Goal: Task Accomplishment & Management: Complete application form

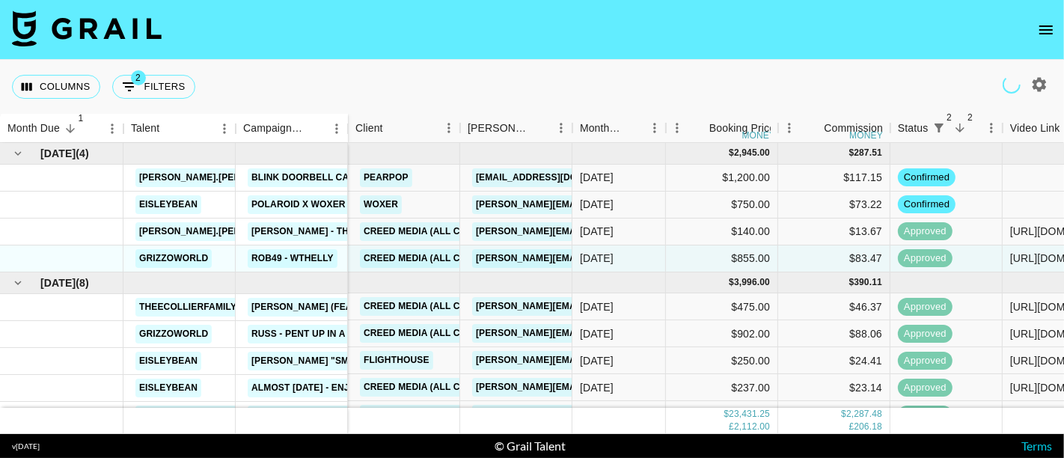
click at [1047, 26] on icon "open drawer" at bounding box center [1046, 30] width 18 height 18
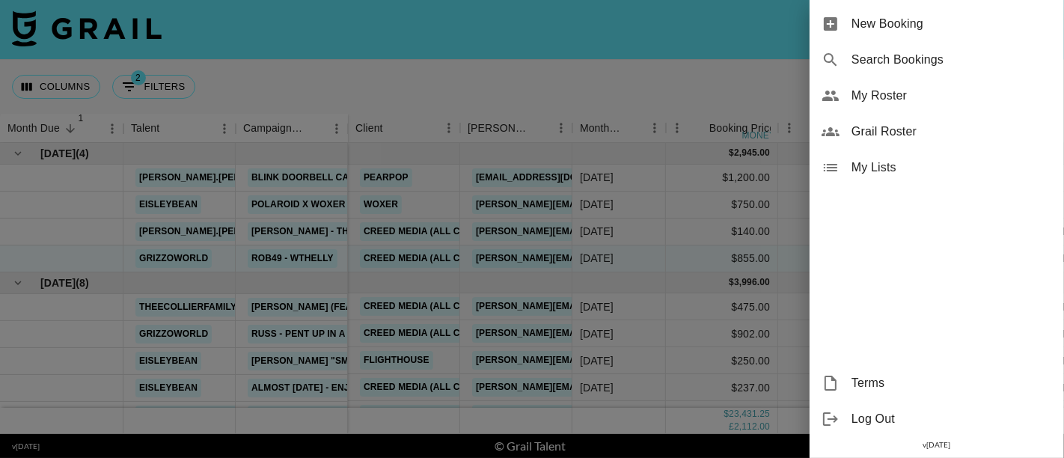
click at [919, 28] on span "New Booking" at bounding box center [951, 24] width 201 height 18
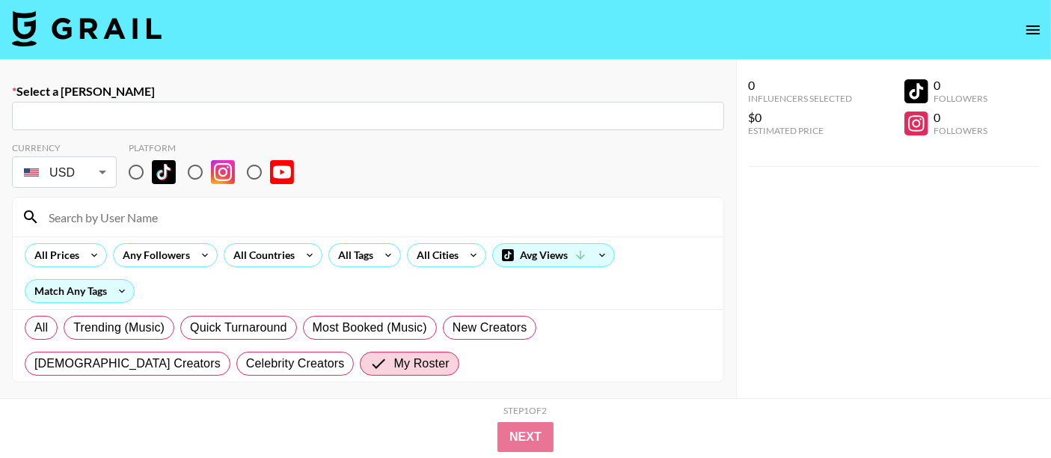
click at [123, 114] on input "text" at bounding box center [368, 116] width 694 height 17
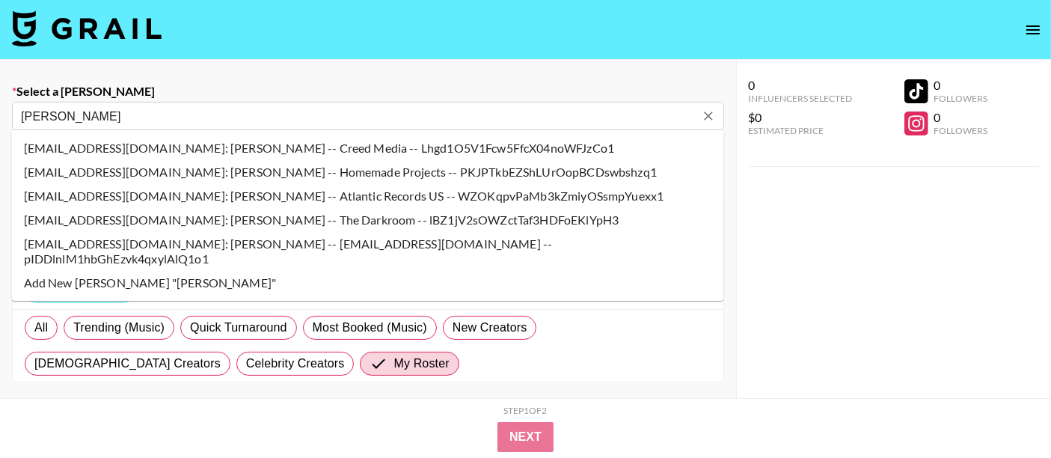
click at [210, 246] on li "[EMAIL_ADDRESS][DOMAIN_NAME]: [PERSON_NAME] -- [EMAIL_ADDRESS][DOMAIN_NAME] -- …" at bounding box center [368, 251] width 712 height 39
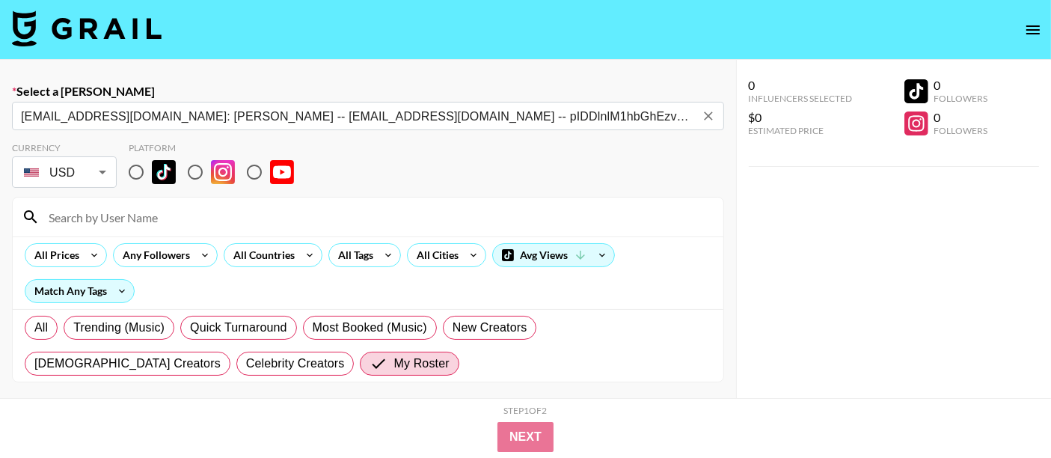
type input "[EMAIL_ADDRESS][DOMAIN_NAME]: [PERSON_NAME] -- [EMAIL_ADDRESS][DOMAIN_NAME] -- …"
click at [135, 171] on input "radio" at bounding box center [135, 171] width 31 height 31
radio input "true"
click at [141, 221] on input at bounding box center [377, 217] width 675 height 24
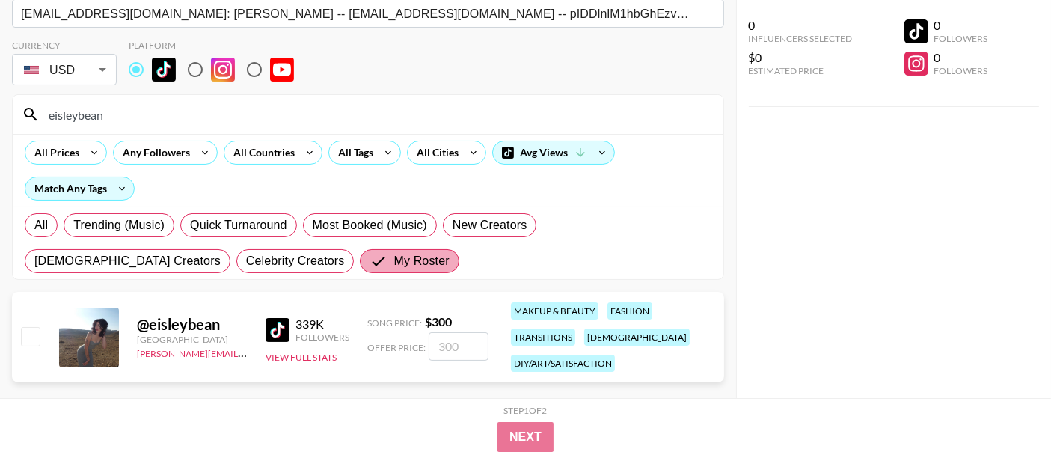
scroll to position [108, 0]
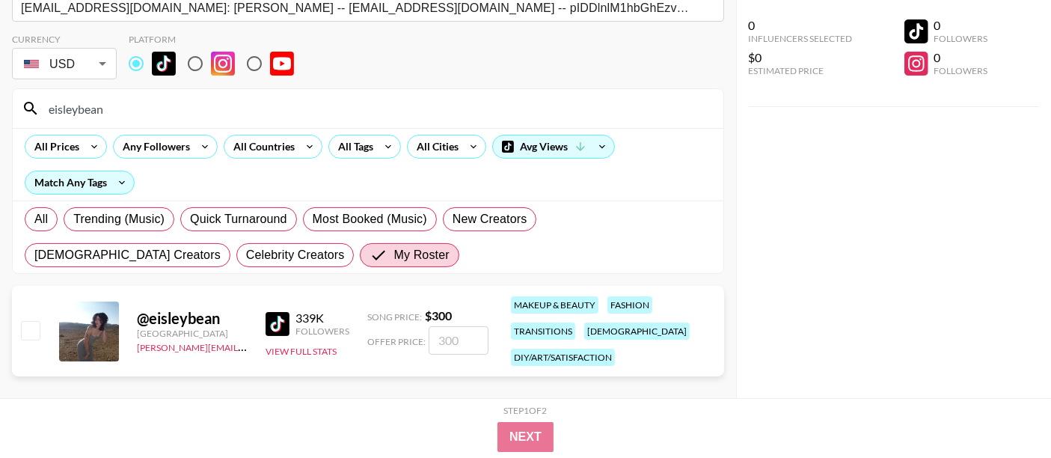
type input "eisleybean"
click at [28, 330] on input "checkbox" at bounding box center [30, 330] width 18 height 18
checkbox input "true"
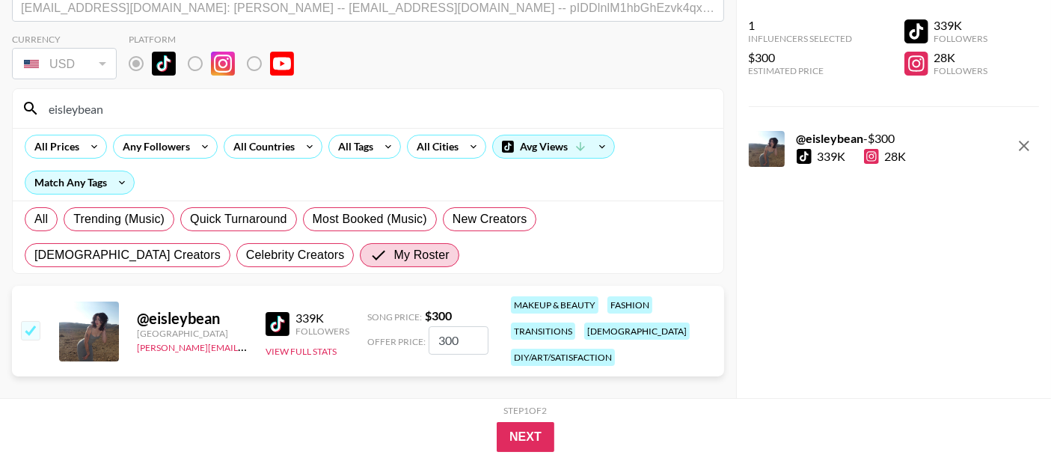
click at [450, 337] on input "300" at bounding box center [459, 340] width 60 height 28
type input "30"
checkbox input "false"
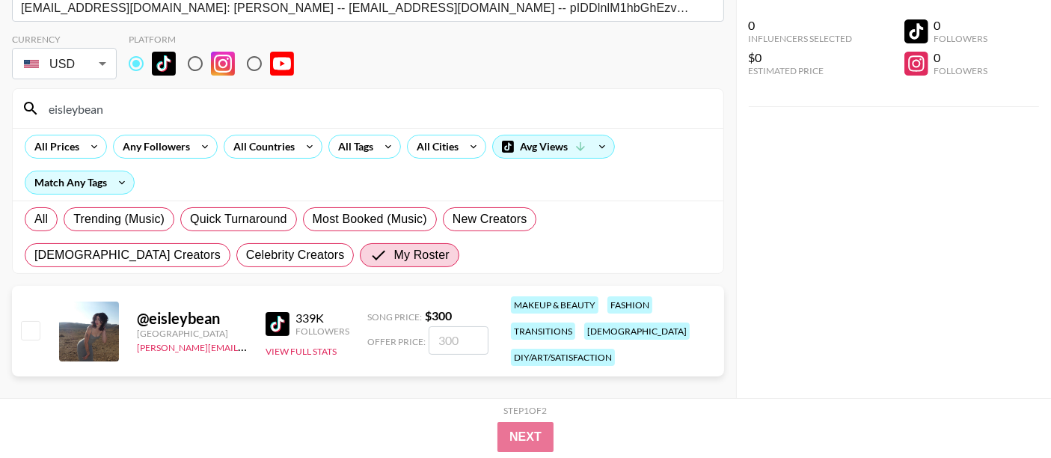
checkbox input "true"
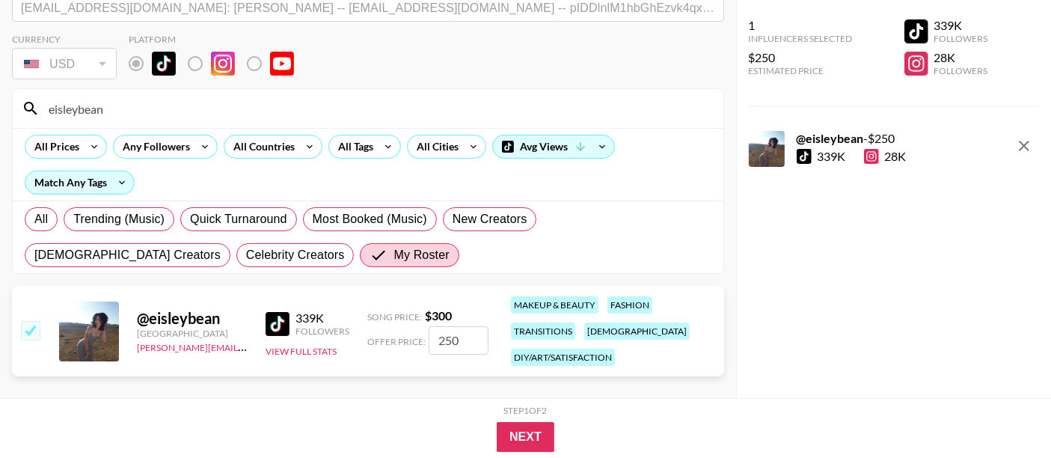
type input "250"
click at [868, 263] on div "1 Influencers Selected $250 Estimated Price 339K Followers 28K Followers @ eisl…" at bounding box center [894, 199] width 316 height 398
click at [512, 430] on button "Next" at bounding box center [526, 437] width 58 height 30
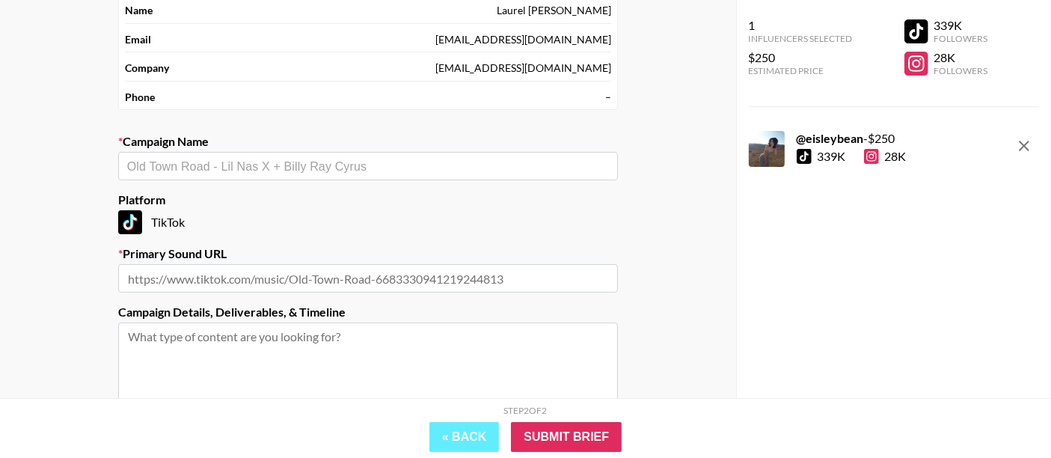
click at [325, 172] on input "text" at bounding box center [368, 166] width 482 height 17
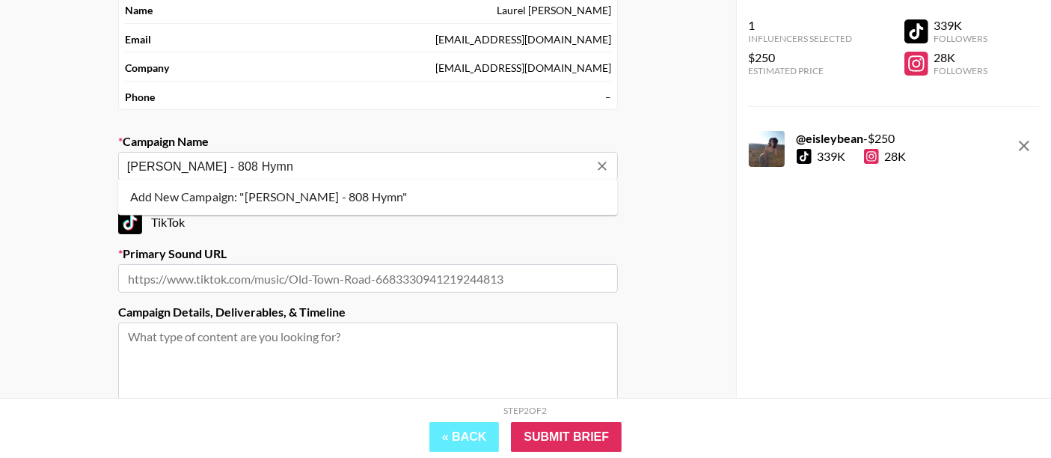
click at [335, 201] on li "Add New Campaign: "[PERSON_NAME] - 808 Hymn"" at bounding box center [368, 197] width 500 height 24
type input "[PERSON_NAME] - 808 Hymn"
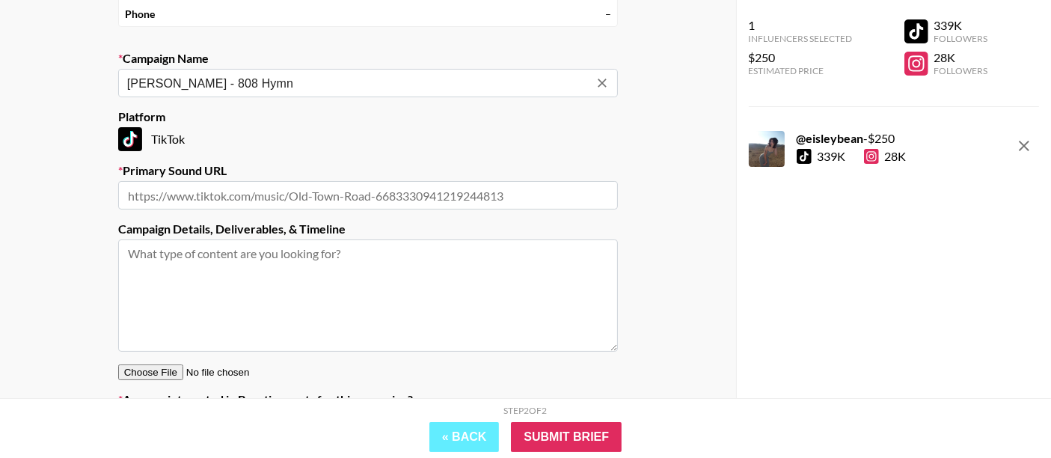
click at [287, 185] on input "text" at bounding box center [368, 195] width 500 height 28
paste input "[URL][DOMAIN_NAME]"
type input "[URL][DOMAIN_NAME]"
click at [266, 75] on input "[PERSON_NAME] - 808 Hymn" at bounding box center [358, 83] width 462 height 17
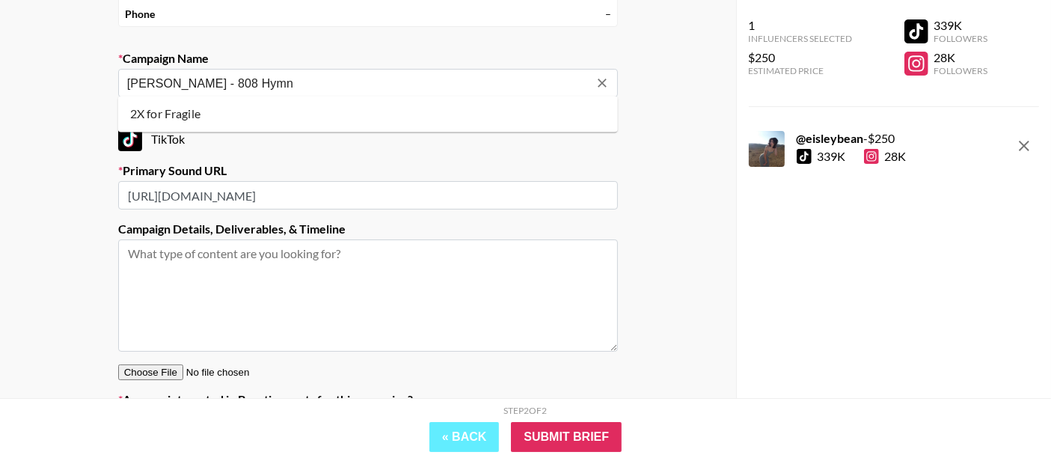
click at [246, 76] on input "[PERSON_NAME] - 808 Hymn" at bounding box center [358, 83] width 462 height 17
click at [275, 83] on input "[PERSON_NAME] - 808 Hymn" at bounding box center [358, 83] width 462 height 17
click at [159, 80] on input "[PERSON_NAME] - 808 HYMN" at bounding box center [358, 83] width 462 height 17
click at [132, 79] on input "[PERSON_NAME] - 808 HYMN" at bounding box center [358, 83] width 462 height 17
click at [187, 113] on li "Add New Campaign: "[PERSON_NAME] - 808 HYMN"" at bounding box center [368, 114] width 500 height 24
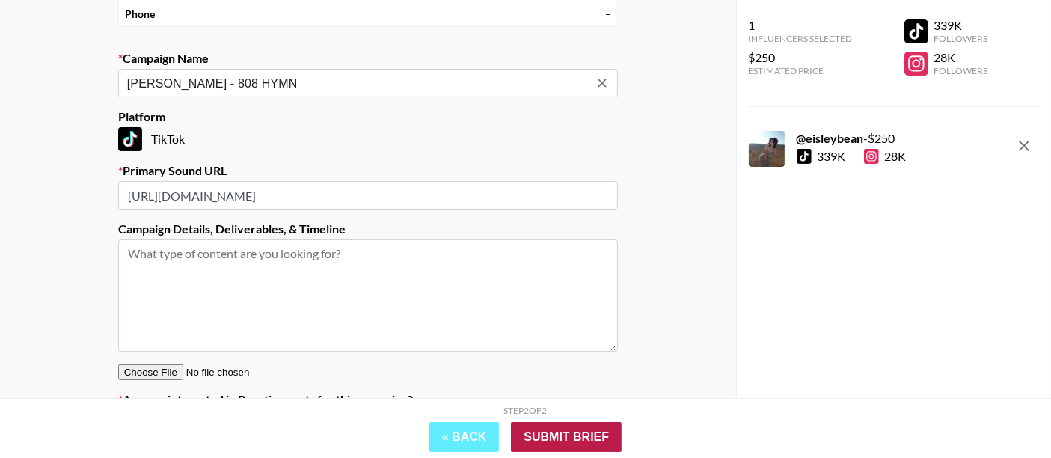
type input "[PERSON_NAME] - 808 HYMN"
click at [585, 440] on input "Submit Brief" at bounding box center [566, 437] width 111 height 30
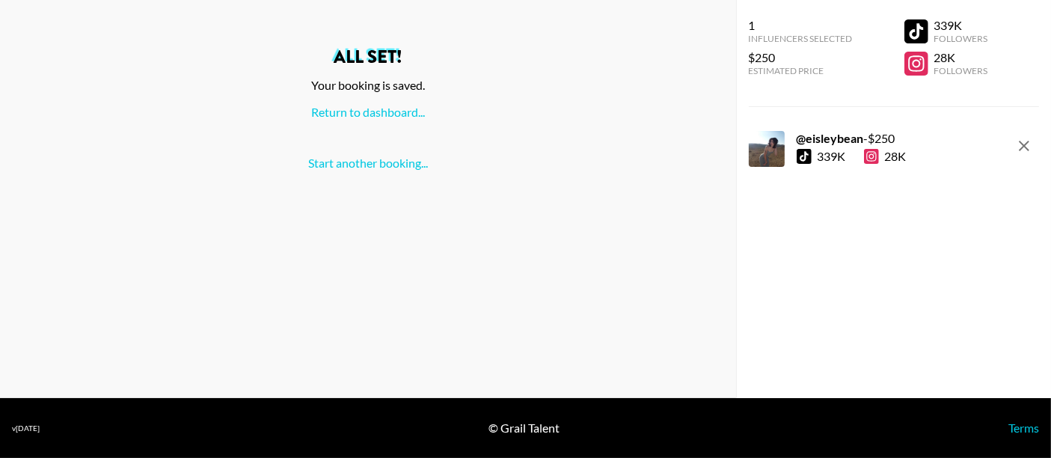
click at [835, 271] on div "1 Influencers Selected $250 Estimated Price 339K Followers 28K Followers @ eisl…" at bounding box center [894, 199] width 316 height 398
click at [377, 114] on link "Return to dashboard..." at bounding box center [368, 112] width 114 height 14
